Goal: Task Accomplishment & Management: Use online tool/utility

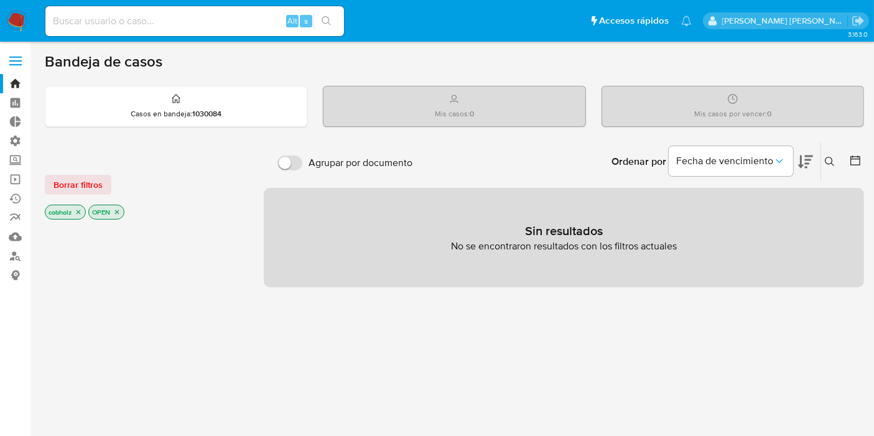
click at [12, 64] on span at bounding box center [15, 65] width 12 height 2
click at [0, 0] on input "checkbox" at bounding box center [0, 0] width 0 height 0
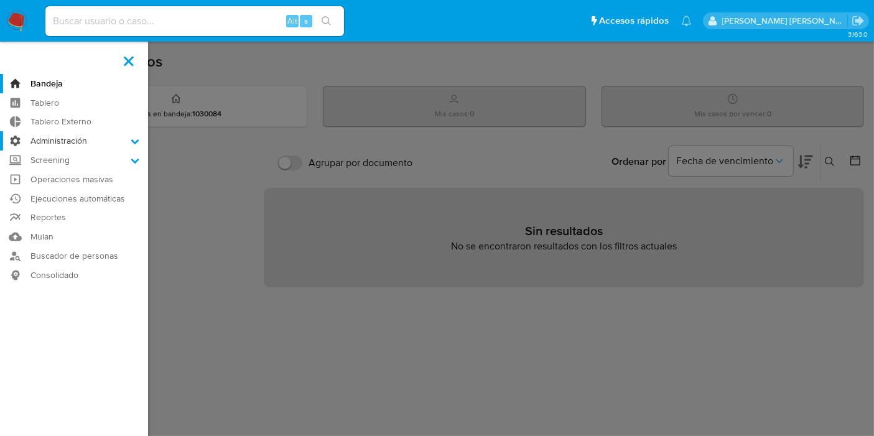
click at [131, 143] on icon at bounding box center [135, 141] width 9 height 9
click at [0, 0] on input "Administración" at bounding box center [0, 0] width 0 height 0
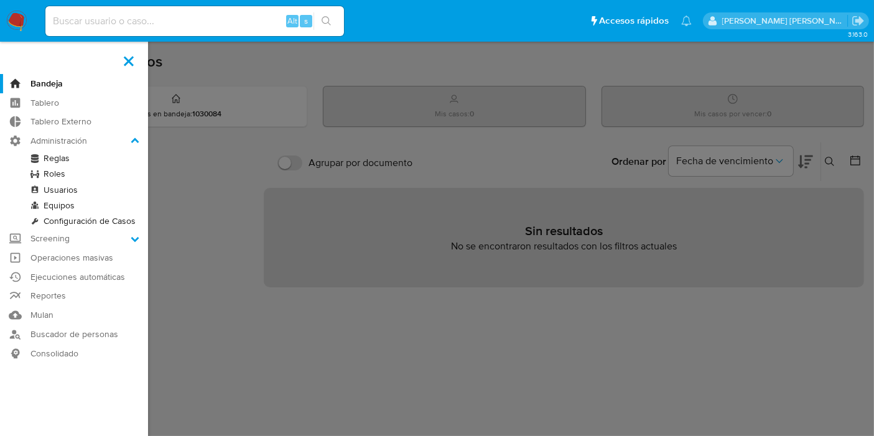
click at [58, 161] on link "Reglas" at bounding box center [74, 159] width 148 height 16
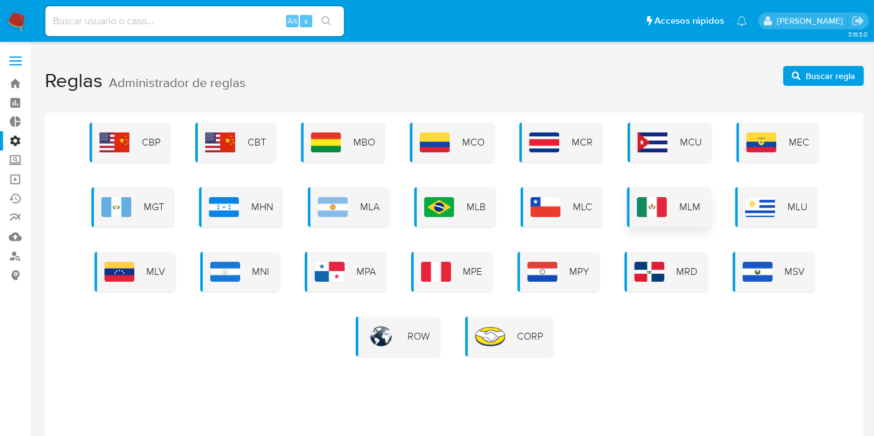
click at [644, 190] on div "MLM" at bounding box center [668, 207] width 83 height 40
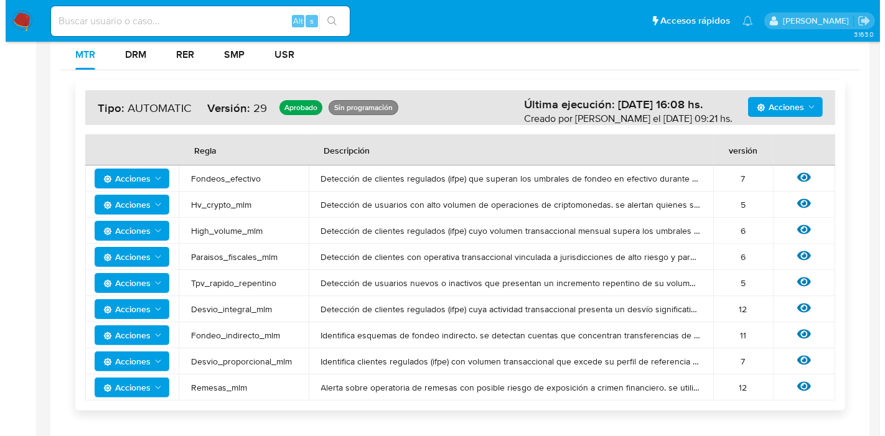
scroll to position [245, 0]
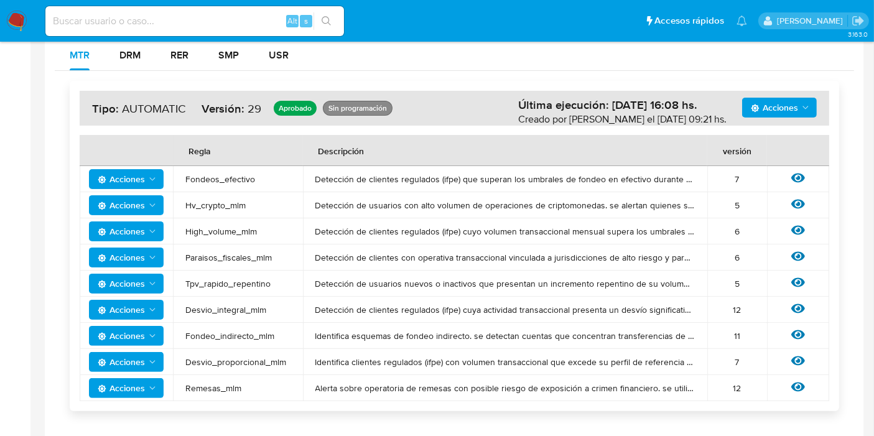
click at [35, 256] on main "3.163.0" at bounding box center [437, 232] width 874 height 955
click at [793, 174] on icon at bounding box center [798, 178] width 14 height 9
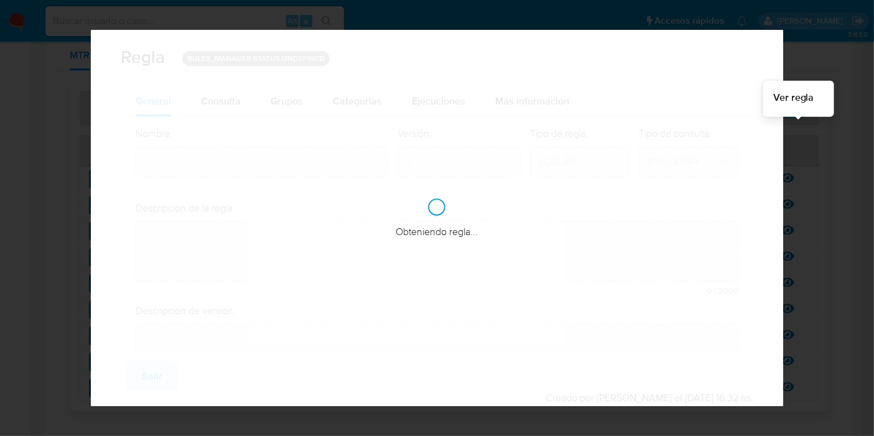
type input "Fondeos_efectivo"
type textarea "Detección de clientes regulados (ifpe) que superan los umbrales de fondeo en ef…"
type textarea "Detectar usuarios de personas que se esten fondeando de manera elevada con efec…"
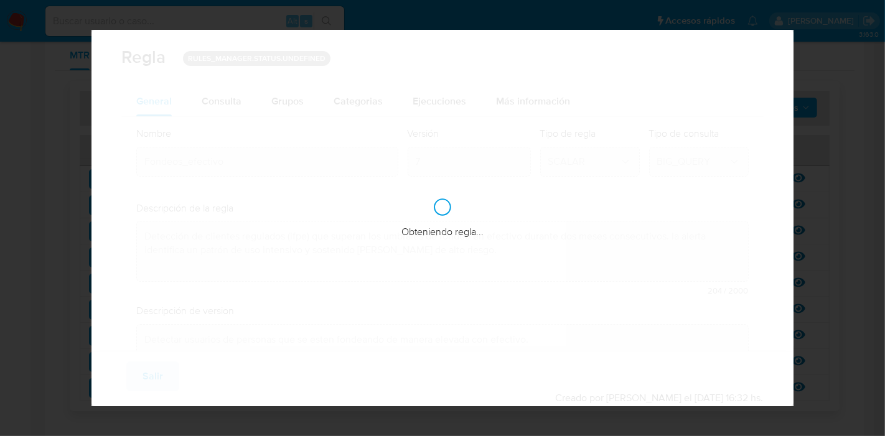
checkbox input "true"
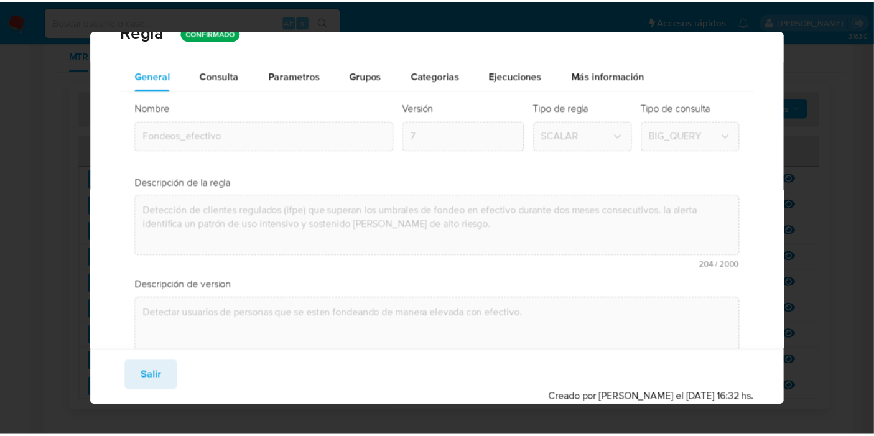
scroll to position [0, 0]
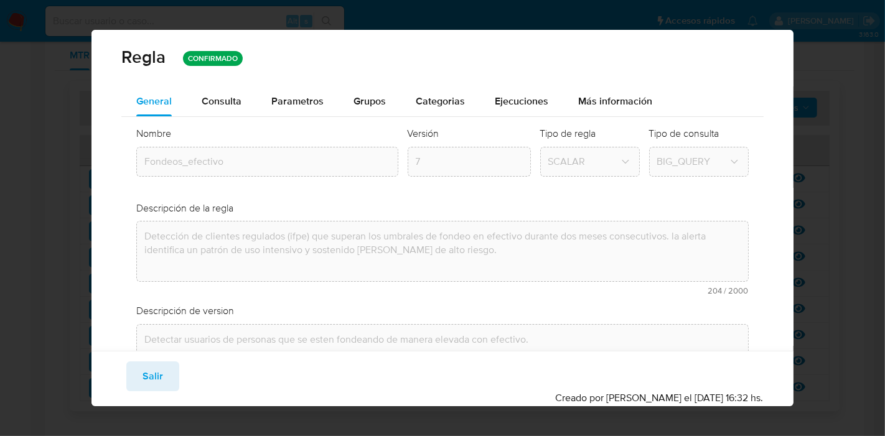
click at [812, 112] on div "Regla CONFIRMADO General Consulta Parametros Evidencias Grupos Categorias Ejecu…" at bounding box center [442, 218] width 885 height 436
click at [884, 134] on div "Regla CONFIRMADO General Consulta Parametros Evidencias Grupos Categorias Ejecu…" at bounding box center [442, 218] width 885 height 436
click at [447, 12] on div "Regla CONFIRMADO General Consulta Parametros Evidencias Grupos Categorias Ejecu…" at bounding box center [442, 218] width 885 height 436
click at [424, 64] on div "Regla CONFIRMADO" at bounding box center [441, 57] width 641 height 24
click at [170, 388] on button "Salir" at bounding box center [152, 376] width 53 height 30
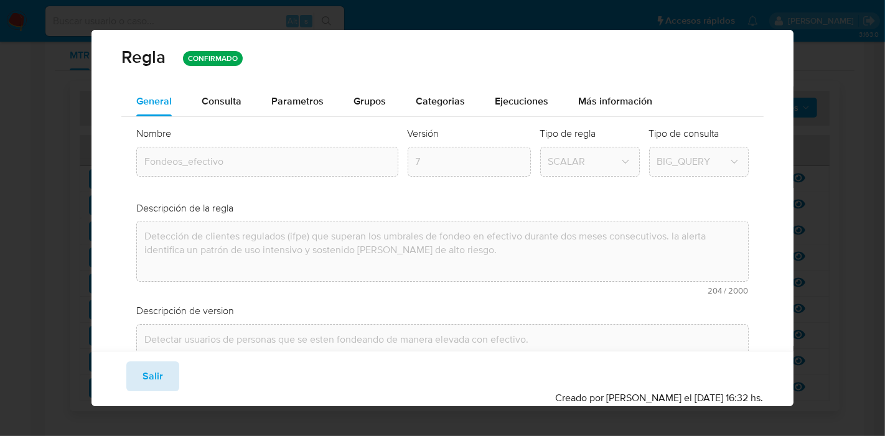
type input "1"
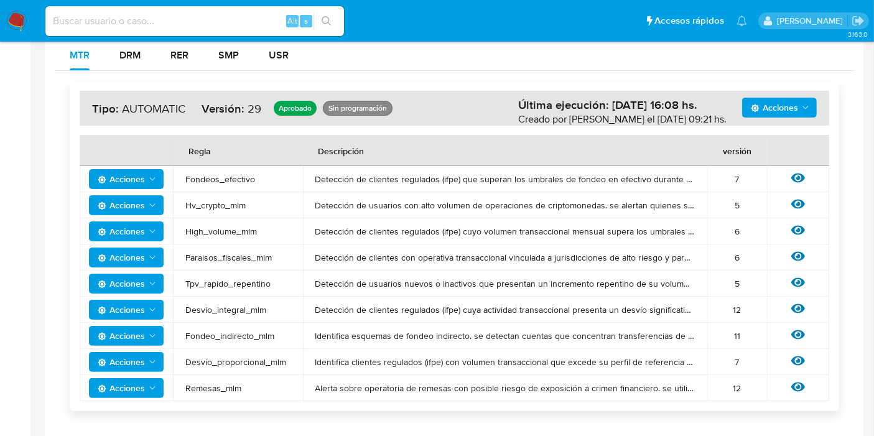
click at [58, 268] on div "Acciones Última ejecución: 07/10/2025 16:08 hs. Creado por santiagreco el 07/10…" at bounding box center [454, 359] width 799 height 576
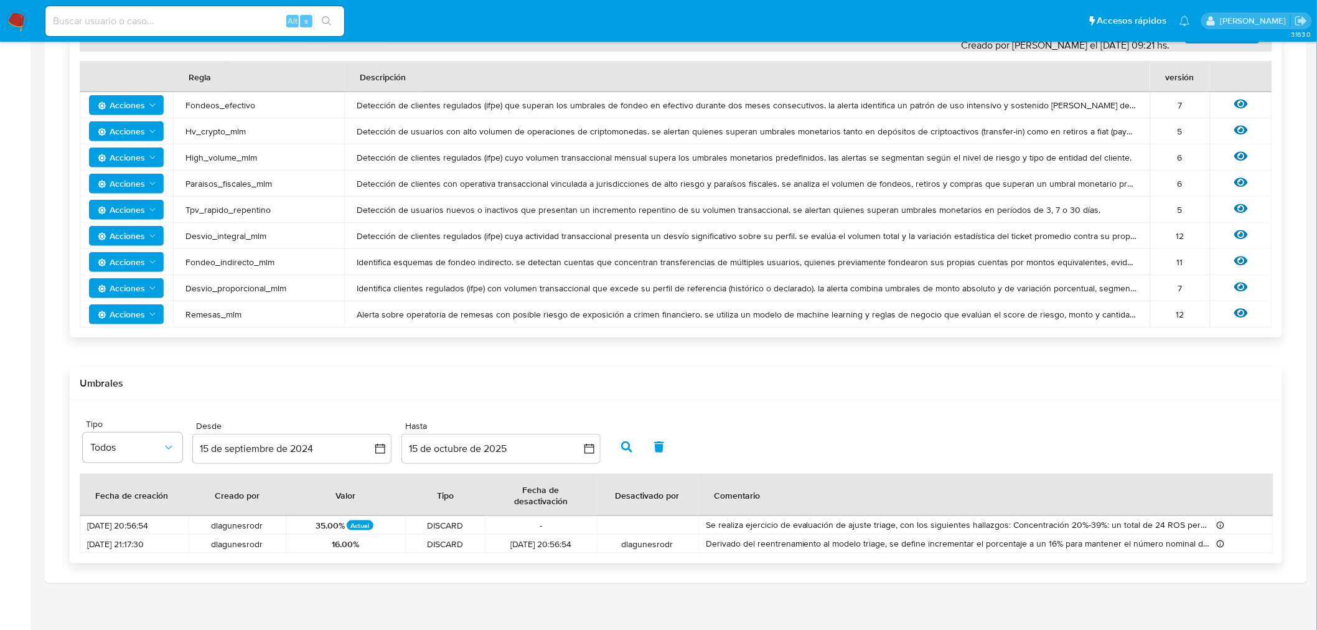
scroll to position [281, 0]
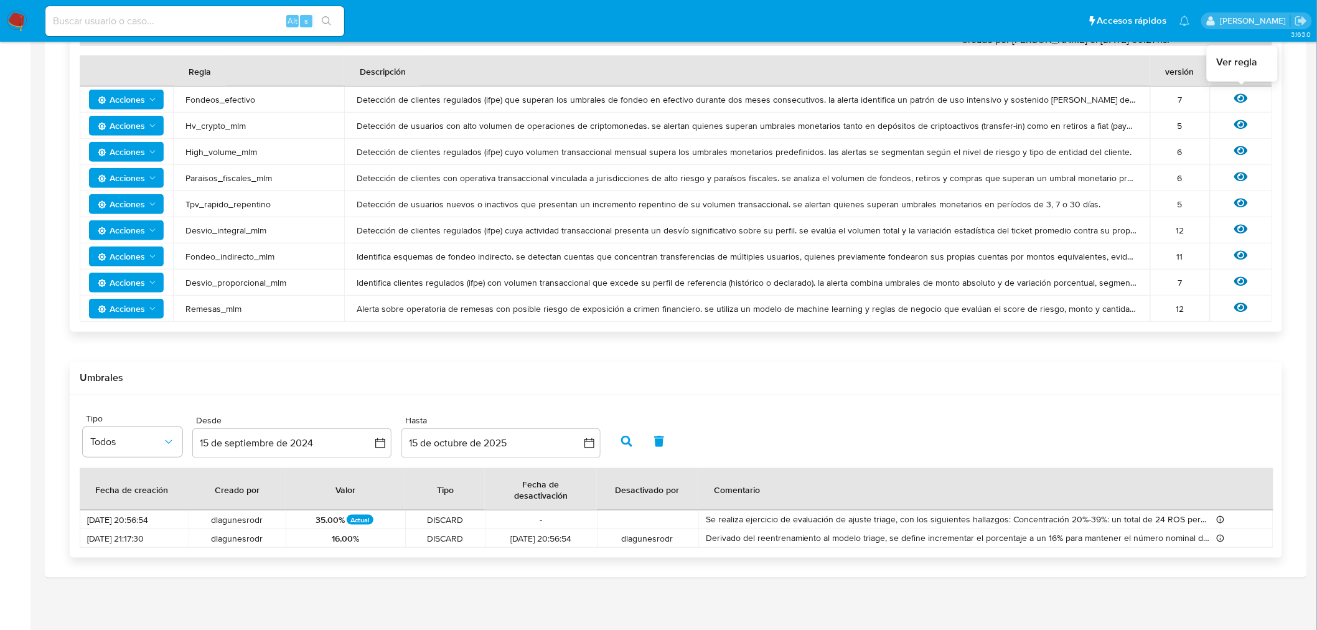
click at [884, 98] on icon at bounding box center [1241, 98] width 14 height 9
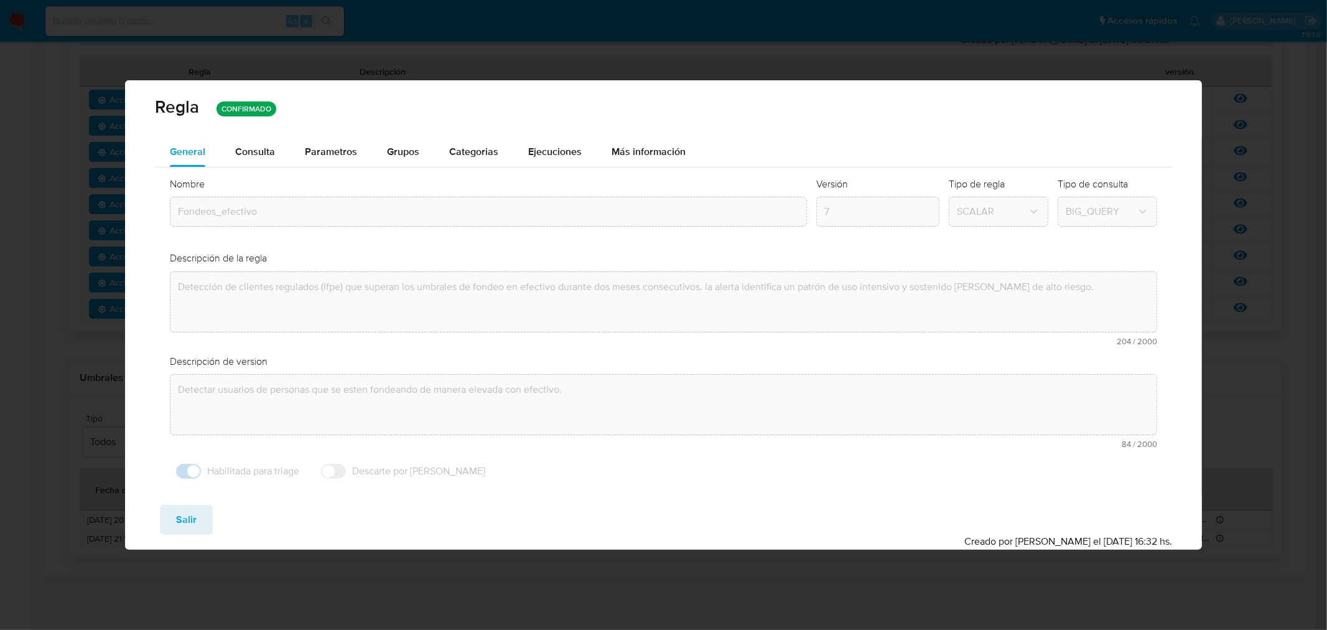
click at [884, 346] on div "General Consulta Parametros Evidencias Grupos Categorias Ejecuciones Más inform…" at bounding box center [663, 316] width 1077 height 358
click at [884, 355] on div "Descripción de version" at bounding box center [663, 362] width 987 height 14
click at [884, 90] on div "Regla CONFIRMADO General Consulta Parametros Evidencias Grupos Categorias Ejecu…" at bounding box center [663, 315] width 1327 height 630
click at [185, 436] on span "Salir" at bounding box center [186, 519] width 21 height 27
type input "1"
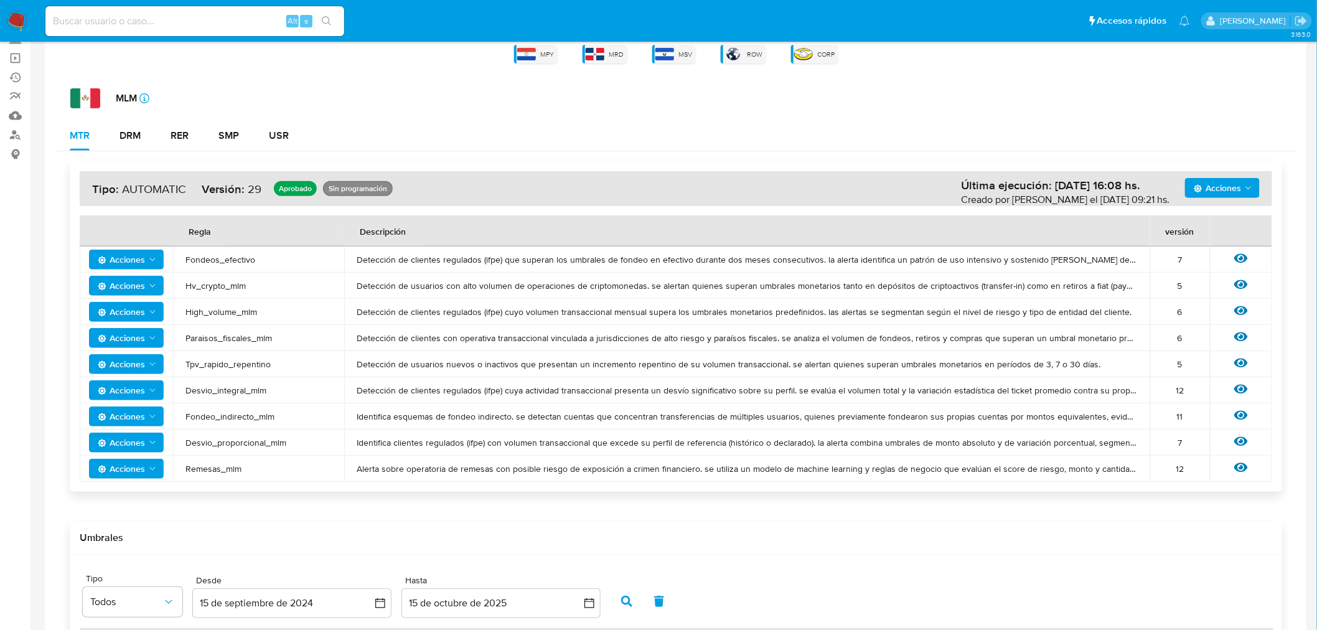
scroll to position [113, 0]
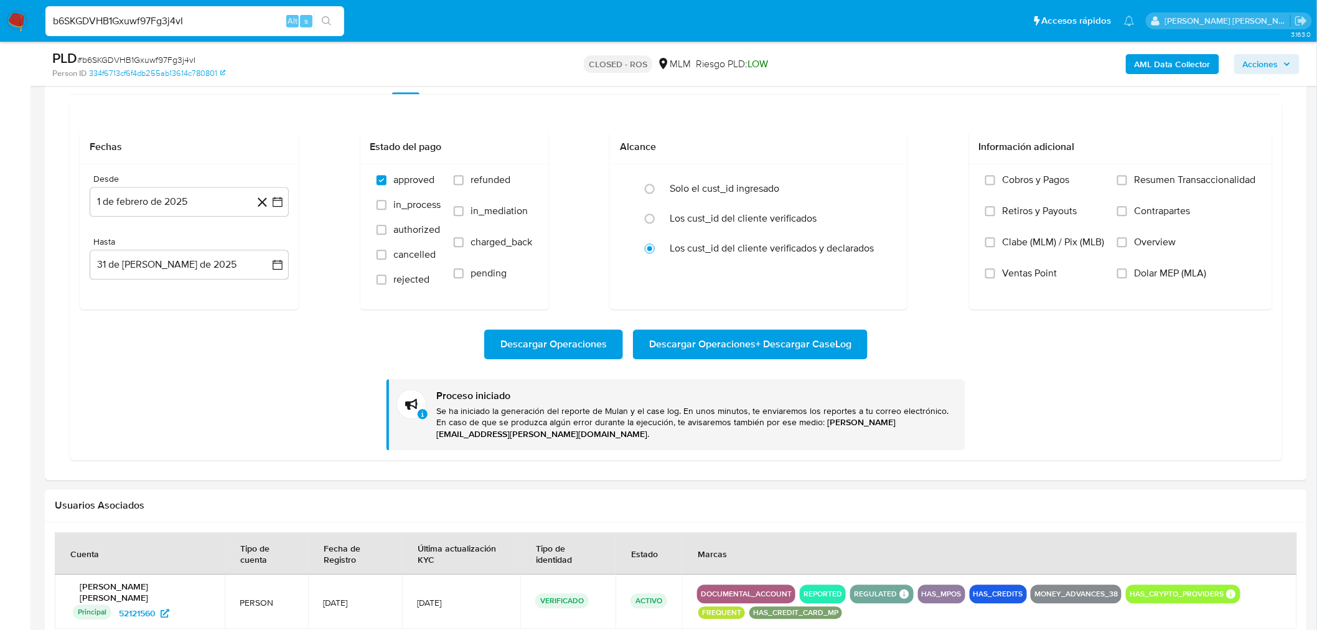
scroll to position [207, 0]
